Goal: Check status: Check status

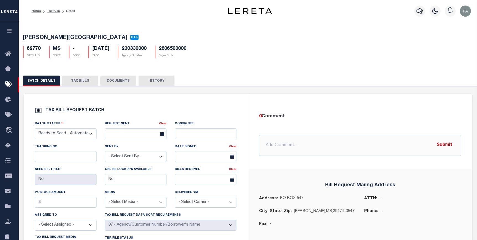
select select "RTA"
select select "30"
select select "22"
select select "1"
click at [60, 11] on li "Detail" at bounding box center [67, 11] width 15 height 5
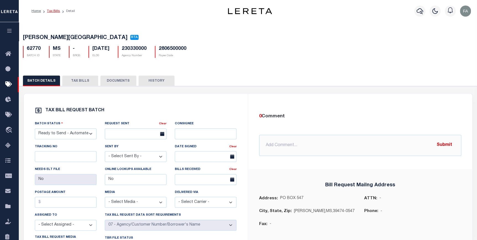
click at [54, 12] on link "Tax Bills" at bounding box center [53, 10] width 13 height 3
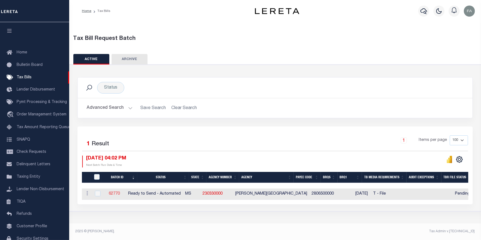
click at [119, 193] on link "62770" at bounding box center [114, 194] width 11 height 4
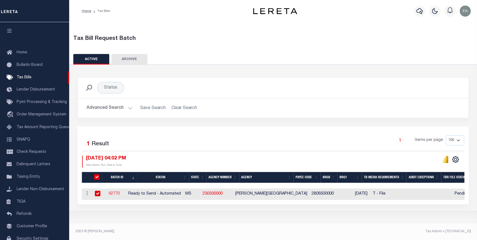
select select "RTA"
type input "No"
select select "29"
select select "22"
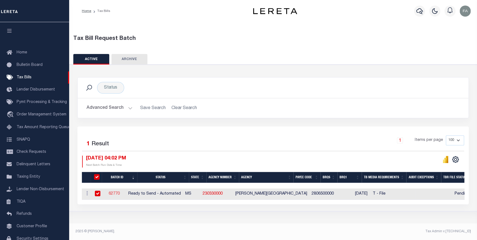
select select "1"
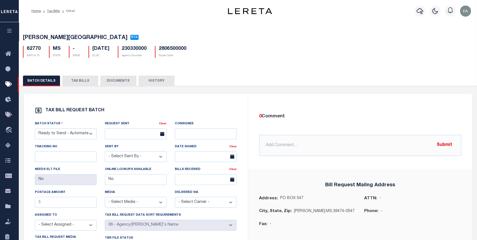
drag, startPoint x: 242, startPoint y: 145, endPoint x: 82, endPoint y: 67, distance: 178.5
click at [80, 80] on button "TAX BILLS" at bounding box center [80, 80] width 36 height 11
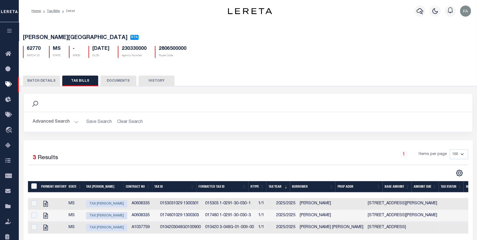
scroll to position [25, 0]
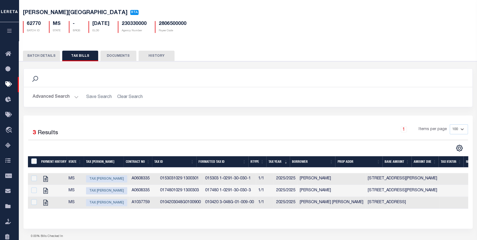
click at [46, 58] on button "BATCH DETAILS" at bounding box center [41, 56] width 37 height 11
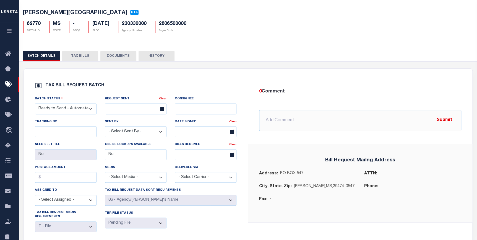
scroll to position [0, 0]
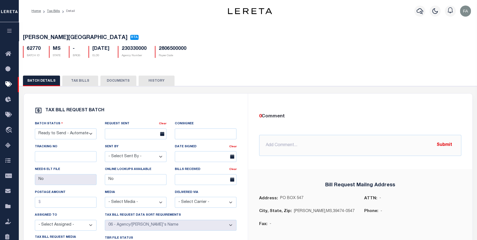
click at [140, 50] on h5 "230330000" at bounding box center [134, 49] width 25 height 6
copy h5 "230330000"
drag, startPoint x: 121, startPoint y: 110, endPoint x: 124, endPoint y: 113, distance: 3.9
click at [121, 110] on div "TAX BILL REQUEST BATCH" at bounding box center [136, 110] width 202 height 7
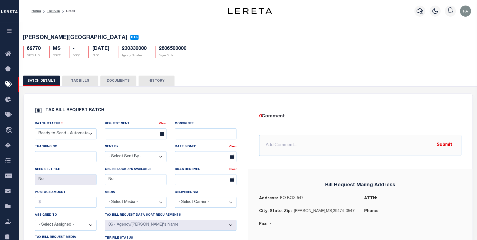
click at [114, 56] on div "01/30/2026 ELD0" at bounding box center [98, 52] width 29 height 12
click at [196, 93] on div "TAX BILL REQUEST BATCH Batch Status - Select Status - Ready to Send - Manual Bi…" at bounding box center [247, 214] width 463 height 257
click at [6, 83] on icon at bounding box center [9, 84] width 9 height 7
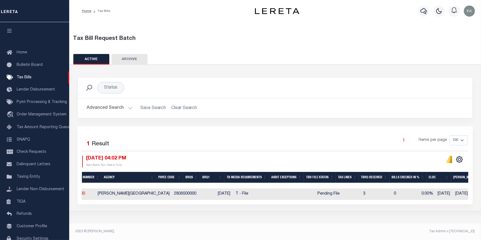
scroll to position [0, 170]
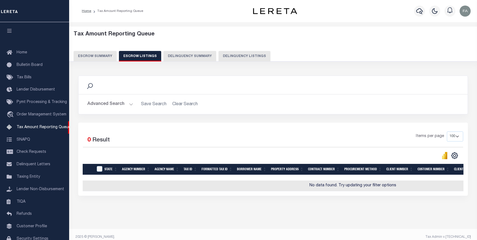
select select "100"
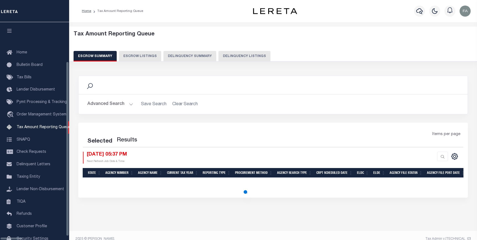
select select
select select "100"
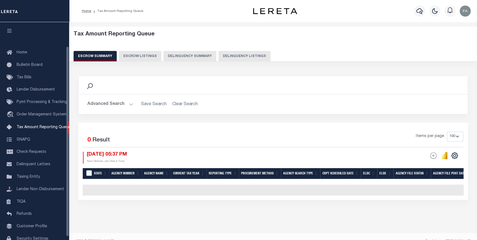
scroll to position [28, 0]
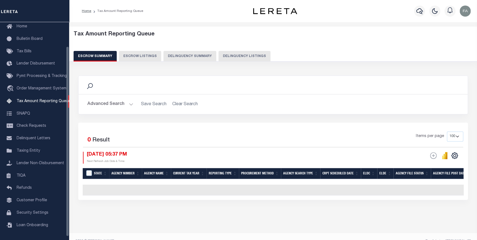
click at [106, 103] on button "Advanced Search" at bounding box center [110, 104] width 46 height 11
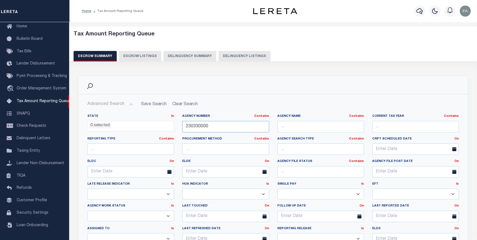
click at [230, 128] on input "230330000" at bounding box center [225, 126] width 87 height 11
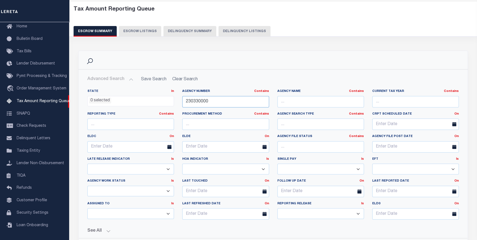
scroll to position [50, 0]
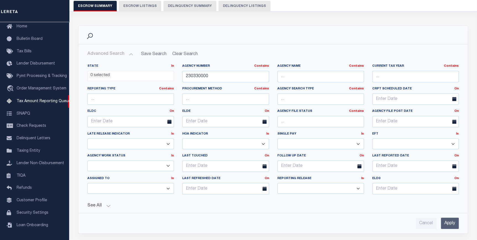
click at [210, 69] on div "Agency Number Contains Contains Is 230330000" at bounding box center [225, 73] width 87 height 18
click at [217, 81] on input "230330000" at bounding box center [225, 76] width 87 height 11
click at [456, 220] on input "Apply" at bounding box center [450, 222] width 18 height 11
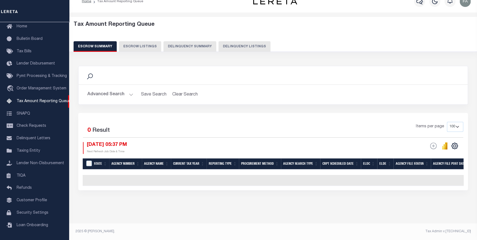
scroll to position [13, 0]
click at [433, 144] on div "ESCROW Web Extract Search Listings Export" at bounding box center [433, 145] width 7 height 7
click at [432, 142] on div "ESCROW Web Extract Search Listings Export" at bounding box center [433, 145] width 7 height 7
click at [442, 142] on icon "" at bounding box center [445, 145] width 6 height 7
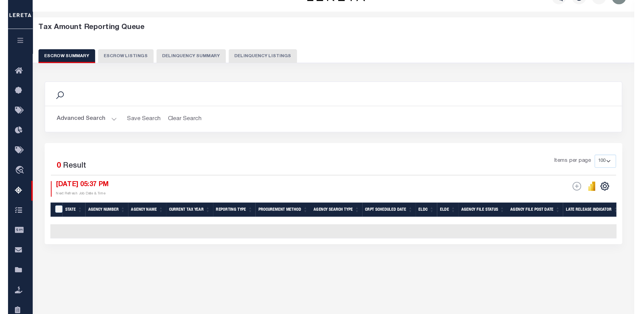
scroll to position [0, 0]
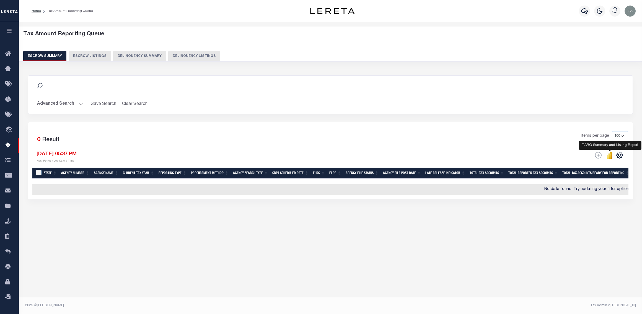
click at [10, 31] on icon "button" at bounding box center [9, 30] width 6 height 5
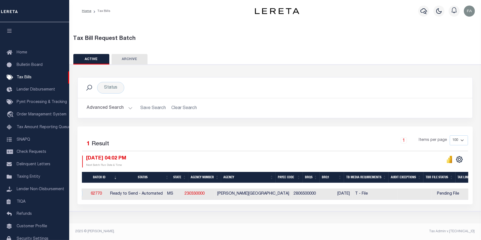
scroll to position [0, 19]
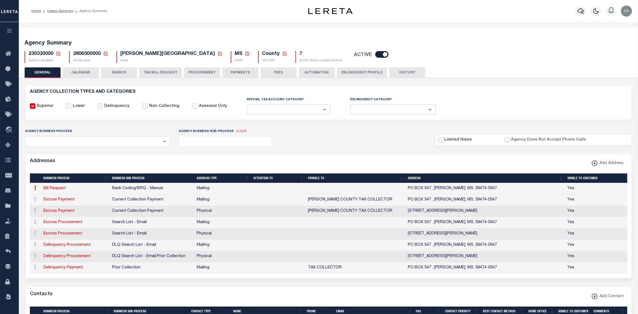
select select
click at [88, 77] on button "CALENDAR" at bounding box center [81, 72] width 36 height 11
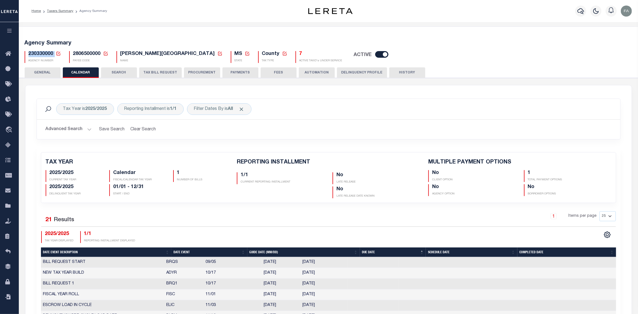
click at [160, 71] on button "TAX BILL REQUEST" at bounding box center [160, 72] width 43 height 11
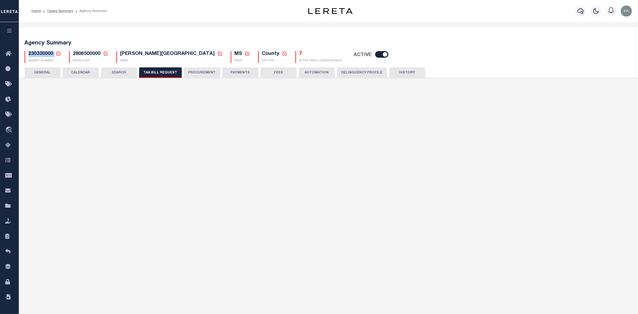
select select "29"
checkbox input "true"
select select "22"
select select "2"
select select "true"
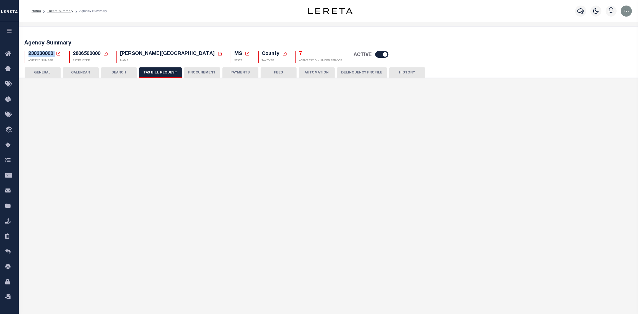
select select "2"
select select "1"
type input "6000-6100"
select select "1"
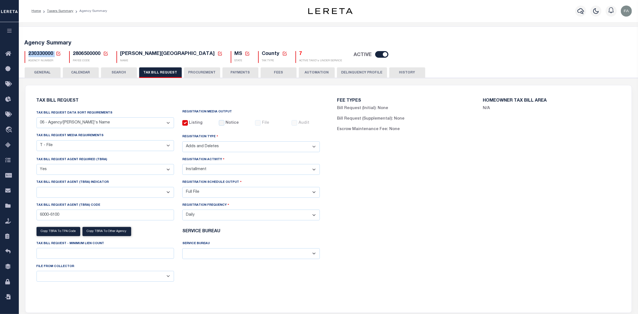
click at [165, 194] on select "A - Agency requires both customer TBRA code and LERETA TBRA code. B - Agency re…" at bounding box center [105, 192] width 137 height 11
click at [368, 171] on div "FEE TYPES Bill Request (Initial): None Bill Request (Supplemental): None Escrow…" at bounding box center [478, 196] width 301 height 208
click at [167, 194] on select "A - Agency requires both customer TBRA code and LERETA TBRA code. B - Agency re…" at bounding box center [105, 192] width 137 height 11
click at [156, 187] on div "Tax Bill Request Agent (TBRA) Indicator A - Agency requires both customer TBRA …" at bounding box center [105, 188] width 137 height 18
click at [164, 193] on select "A - Agency requires both customer TBRA code and LERETA TBRA code. B - Agency re…" at bounding box center [105, 192] width 137 height 11
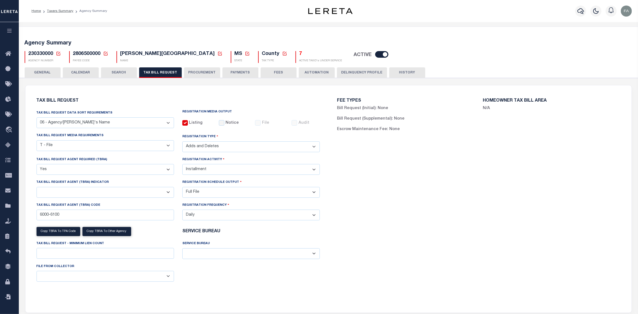
click at [153, 184] on div "Tax Bill Request Agent (TBRA) Indicator A - Agency requires both customer TBRA …" at bounding box center [105, 188] width 137 height 18
click at [162, 194] on select "A - Agency requires both customer TBRA code and LERETA TBRA code. B - Agency re…" at bounding box center [105, 192] width 137 height 11
click at [142, 183] on div "Tax Bill Request Agent (TBRA) Indicator A - Agency requires both customer TBRA …" at bounding box center [105, 188] width 137 height 18
click at [156, 168] on select "Yes No" at bounding box center [105, 169] width 137 height 11
click at [148, 159] on div "Tax Bill Request Agent Required (TBRA) Yes No" at bounding box center [105, 166] width 137 height 18
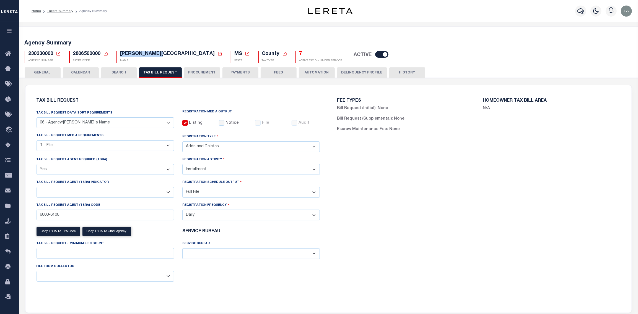
drag, startPoint x: 123, startPoint y: 53, endPoint x: 164, endPoint y: 55, distance: 41.6
click at [164, 55] on span "[PERSON_NAME][GEOGRAPHIC_DATA]" at bounding box center [167, 53] width 95 height 5
click at [144, 93] on div "Tax Bill Request Tax Bill Request Data Sort Requirements 01 - Agency/Tax Identi…" at bounding box center [178, 196] width 292 height 208
click at [162, 191] on select "A - Agency requires both customer TBRA code and LERETA TBRA code. B - Agency re…" at bounding box center [105, 192] width 137 height 11
click at [161, 181] on div "Tax Bill Request Agent (TBRA) Indicator A - Agency requires both customer TBRA …" at bounding box center [105, 188] width 137 height 18
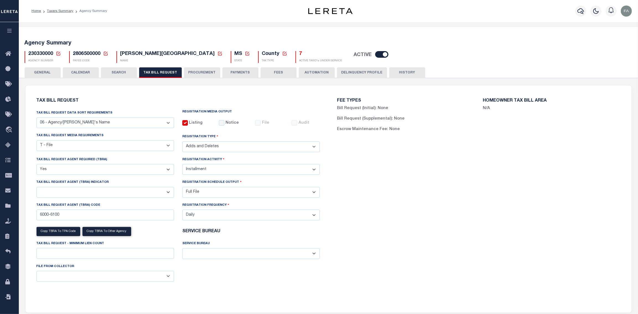
click at [163, 193] on select "A - Agency requires both customer TBRA code and LERETA TBRA code. B - Agency re…" at bounding box center [105, 192] width 137 height 11
click at [163, 189] on select "A - Agency requires both customer TBRA code and LERETA TBRA code. B - Agency re…" at bounding box center [105, 192] width 137 height 11
click at [164, 194] on select "A - Agency requires both customer TBRA code and LERETA TBRA code. B - Agency re…" at bounding box center [105, 192] width 137 height 11
click at [158, 184] on div "Tax Bill Request Agent (TBRA) Indicator A - Agency requires both customer TBRA …" at bounding box center [105, 188] width 137 height 18
click at [156, 195] on select "A - Agency requires both customer TBRA code and LERETA TBRA code. B - Agency re…" at bounding box center [105, 192] width 137 height 11
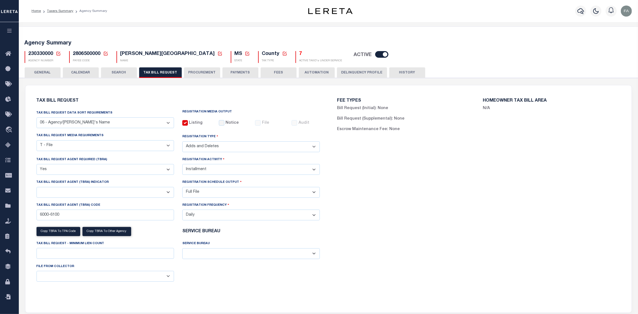
click at [131, 184] on div "Tax Bill Request Agent (TBRA) Indicator A - Agency requires both customer TBRA …" at bounding box center [105, 188] width 137 height 18
click at [156, 194] on select "A - Agency requires both customer TBRA code and LERETA TBRA code. B - Agency re…" at bounding box center [105, 192] width 137 height 11
click at [142, 181] on div "Tax Bill Request Agent (TBRA) Indicator A - Agency requires both customer TBRA …" at bounding box center [105, 188] width 137 height 18
click at [12, 84] on icon at bounding box center [9, 84] width 9 height 7
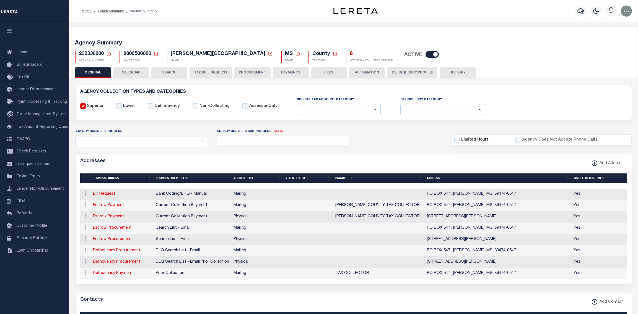
select select
click at [202, 71] on button "TAX BILL REQUEST" at bounding box center [210, 72] width 43 height 11
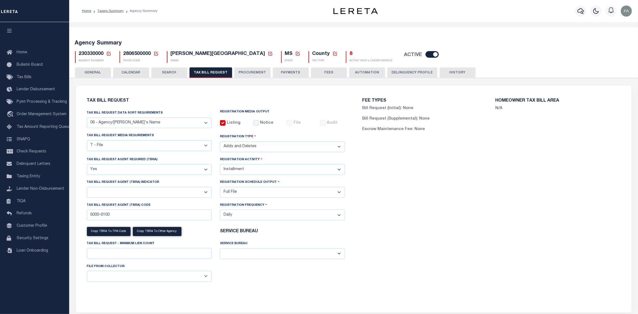
click at [202, 195] on select "A - Agency requires both customer TBRA code and LERETA TBRA code. B - Agency re…" at bounding box center [149, 192] width 125 height 11
click at [203, 182] on div "Tax Bill Request Agent (TBRA) Indicator A - Agency requires both customer TBRA …" at bounding box center [149, 188] width 125 height 18
click at [188, 192] on select "A - Agency requires both customer TBRA code and LERETA TBRA code. B - Agency re…" at bounding box center [149, 192] width 125 height 11
select select "9"
click at [87, 188] on select "A - Agency requires both customer TBRA code and LERETA TBRA code. B - Agency re…" at bounding box center [149, 192] width 125 height 11
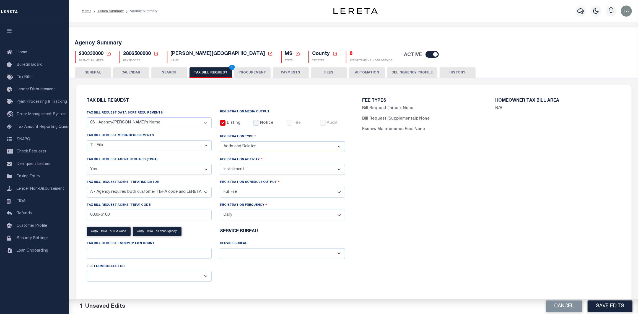
click at [191, 193] on select "A - Agency requires both customer TBRA code and LERETA TBRA code. B - Agency re…" at bounding box center [149, 192] width 125 height 11
click at [451, 192] on div "FEE TYPES Bill Request (Initial): None Bill Request (Supplemental): None Escrow…" at bounding box center [490, 196] width 275 height 208
click at [605, 304] on button "Save Edits" at bounding box center [609, 307] width 45 height 12
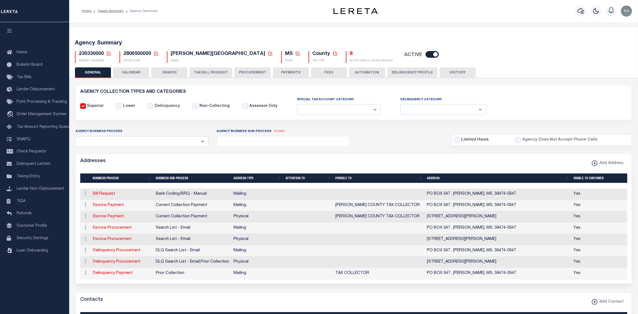
select select
click at [37, 79] on link "Tax Bills" at bounding box center [34, 77] width 69 height 12
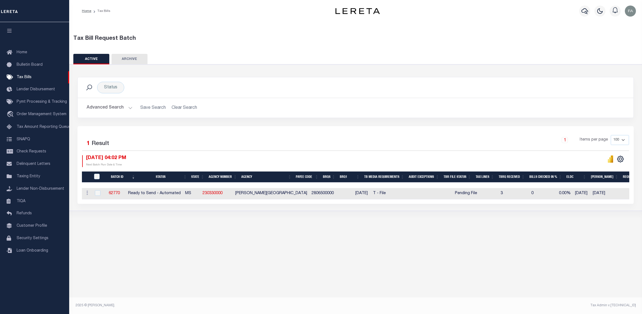
scroll to position [0, 1]
click at [612, 159] on icon "" at bounding box center [611, 159] width 2 height 7
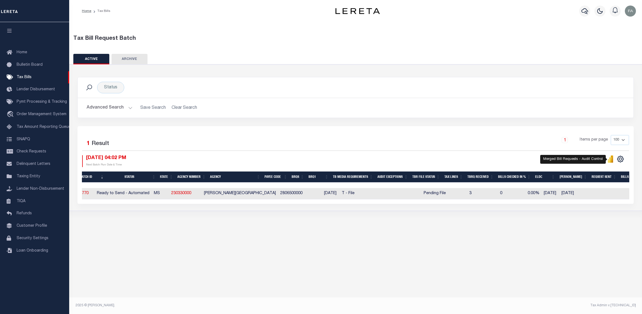
scroll to position [0, 34]
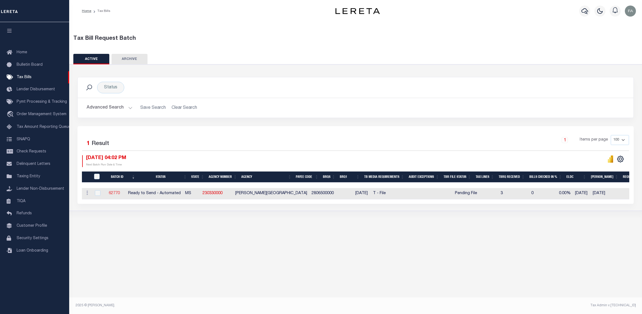
click at [120, 194] on link "62770" at bounding box center [114, 194] width 11 height 4
select select "RTA"
type input "No"
select select "29"
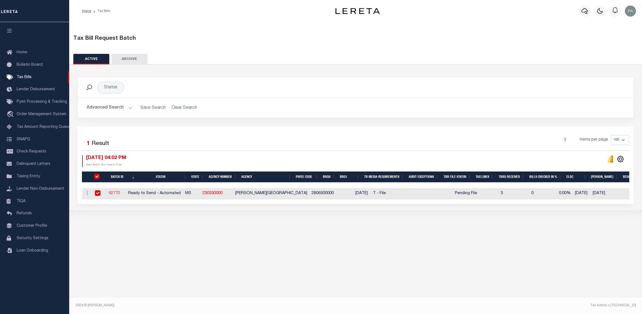
select select "22"
select select "1"
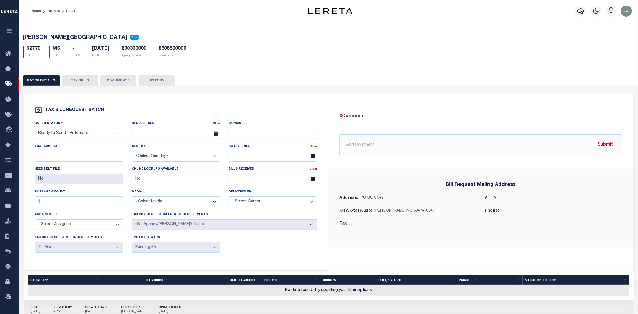
click at [79, 79] on button "TAX BILLS" at bounding box center [80, 80] width 36 height 11
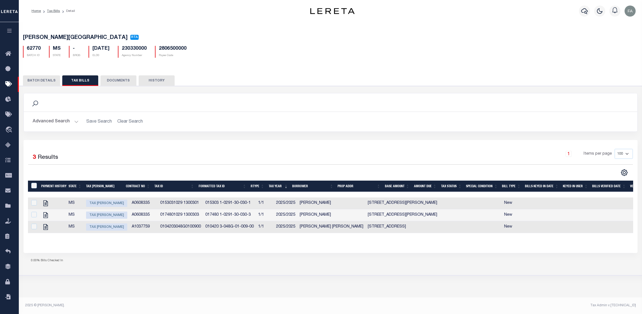
click at [155, 81] on button "HISTORY" at bounding box center [157, 80] width 36 height 11
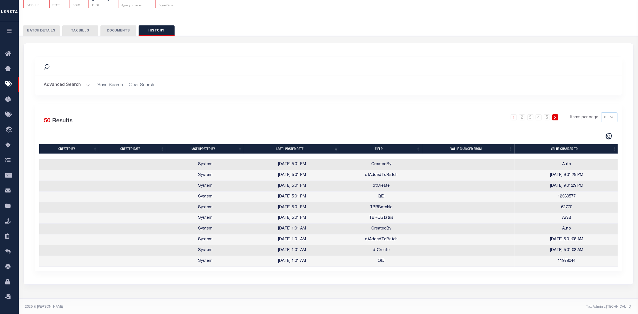
scroll to position [56, 0]
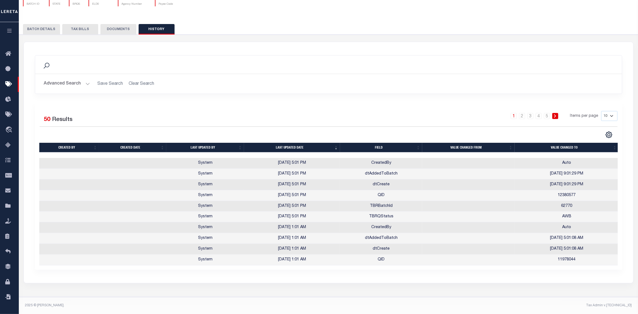
click at [48, 26] on button "BATCH DETAILS" at bounding box center [41, 29] width 37 height 11
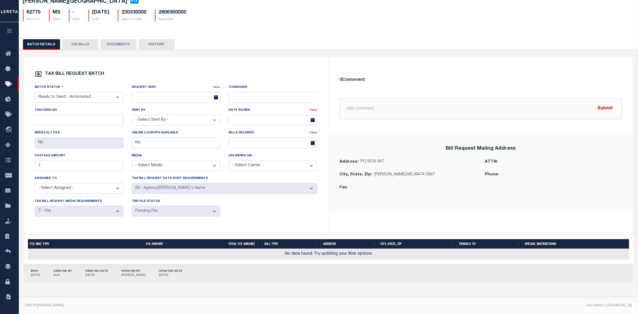
click at [82, 39] on button "TAX BILLS" at bounding box center [80, 44] width 36 height 11
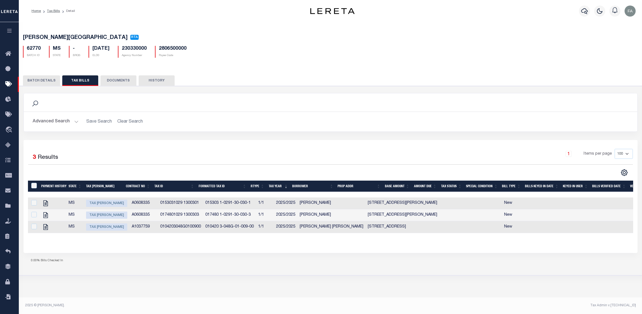
click at [160, 81] on button "HISTORY" at bounding box center [157, 80] width 36 height 11
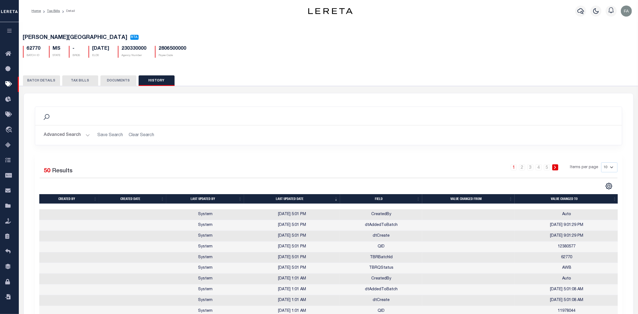
click at [82, 82] on button "TAX BILLS" at bounding box center [80, 80] width 36 height 11
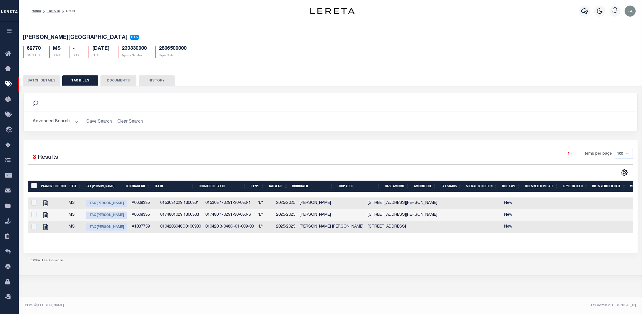
click at [161, 82] on button "HISTORY" at bounding box center [157, 80] width 36 height 11
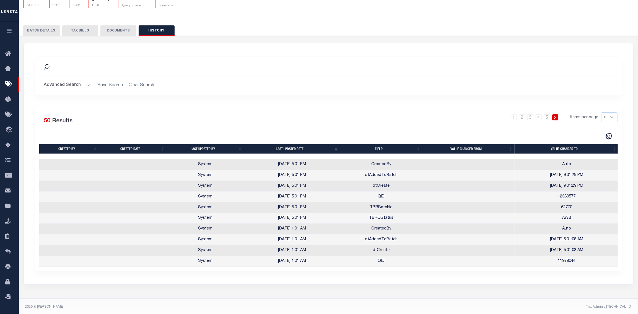
scroll to position [56, 0]
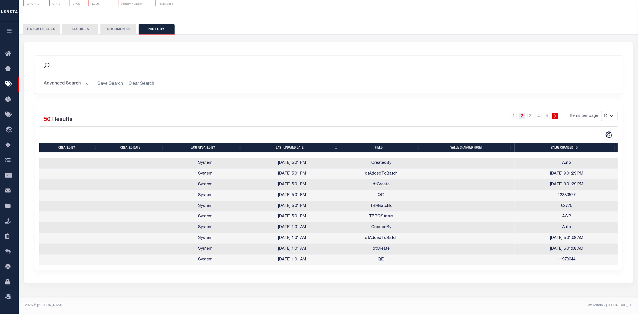
click at [522, 113] on link "2" at bounding box center [522, 116] width 6 height 6
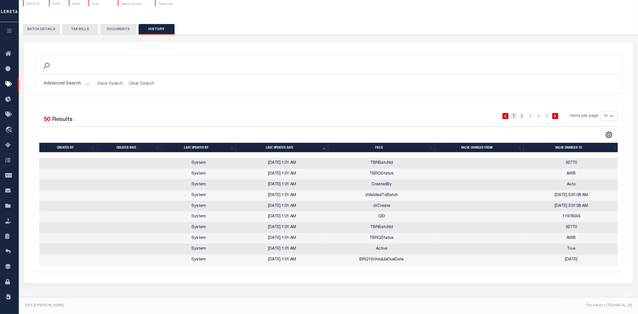
click at [514, 113] on link "1" at bounding box center [513, 116] width 6 height 6
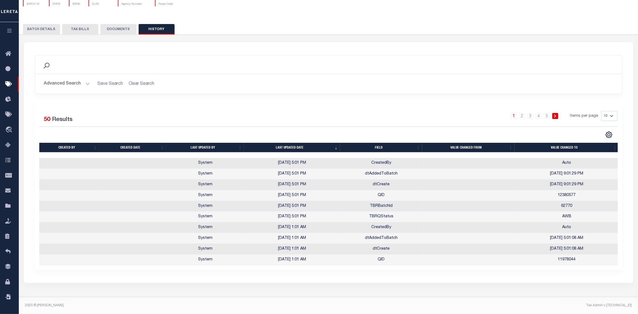
drag, startPoint x: 66, startPoint y: 29, endPoint x: 71, endPoint y: 27, distance: 5.3
click at [67, 28] on button "TAX BILLS" at bounding box center [80, 29] width 36 height 11
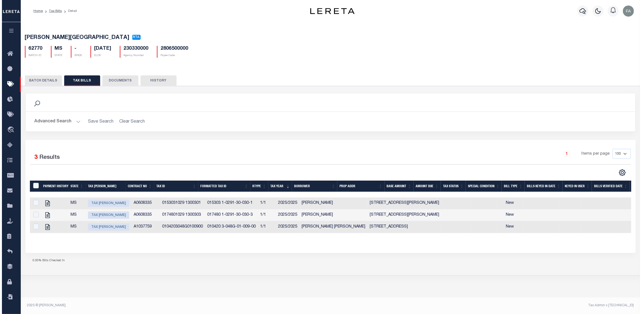
scroll to position [0, 0]
